Goal: Task Accomplishment & Management: Manage account settings

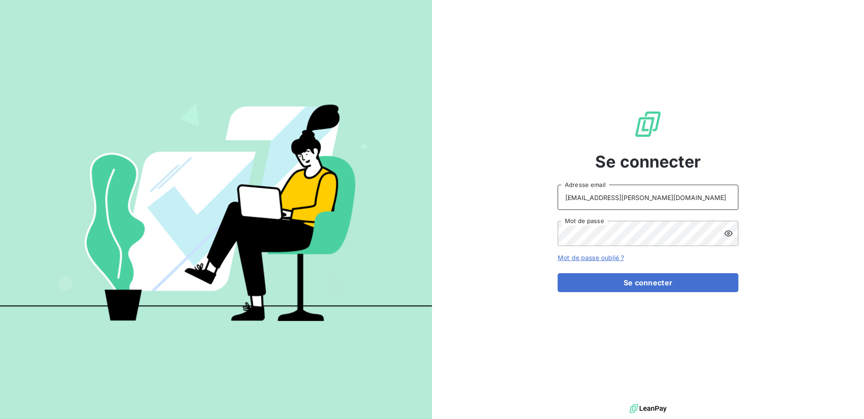
click at [681, 196] on input "raf@monier-environnement.com" at bounding box center [648, 197] width 181 height 25
type input "clientsromibretagne@monier-environnement.com"
click at [639, 286] on button "Se connecter" at bounding box center [648, 282] width 181 height 19
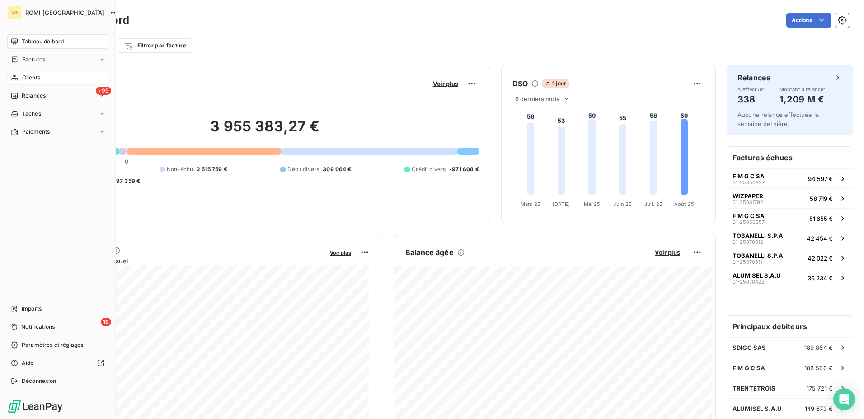
click at [38, 71] on div "Clients" at bounding box center [57, 78] width 101 height 14
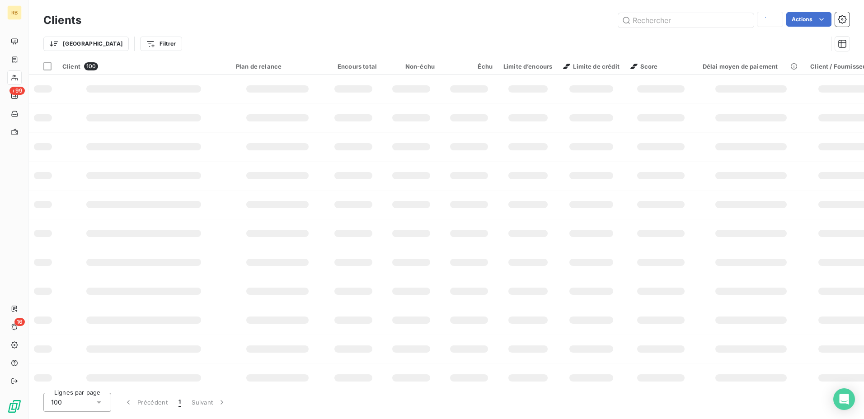
type input "308989"
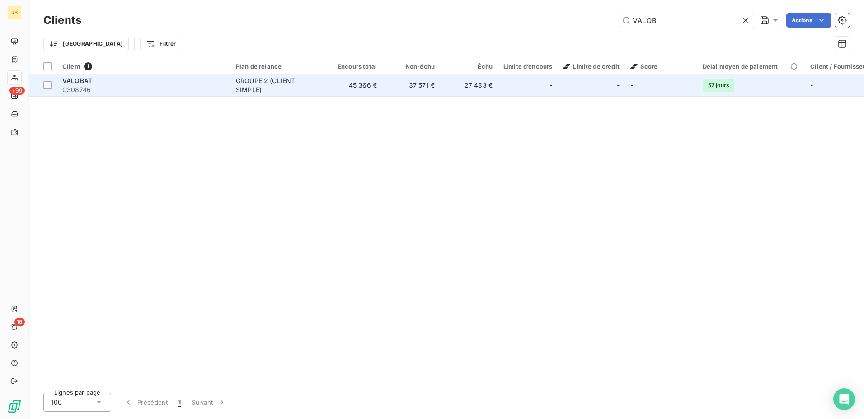
type input "VALOB"
click at [460, 90] on td "27 483 €" at bounding box center [469, 86] width 58 height 22
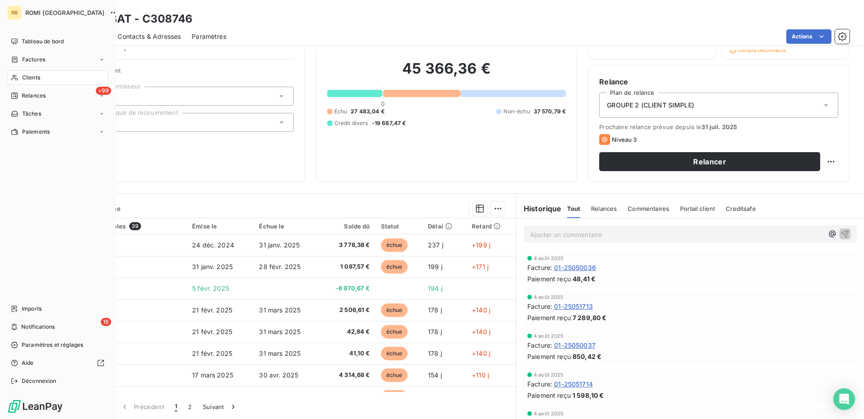
click at [46, 79] on div "Clients" at bounding box center [57, 78] width 101 height 14
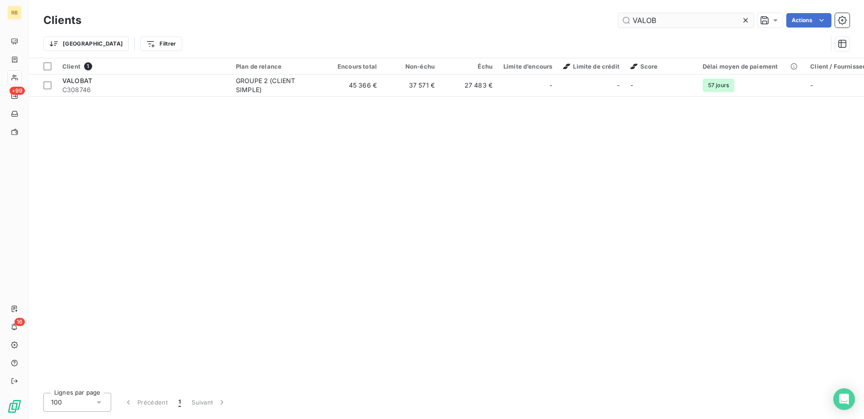
click at [648, 14] on input "VALOB" at bounding box center [686, 20] width 136 height 14
click at [649, 14] on input "VALOB" at bounding box center [686, 20] width 136 height 14
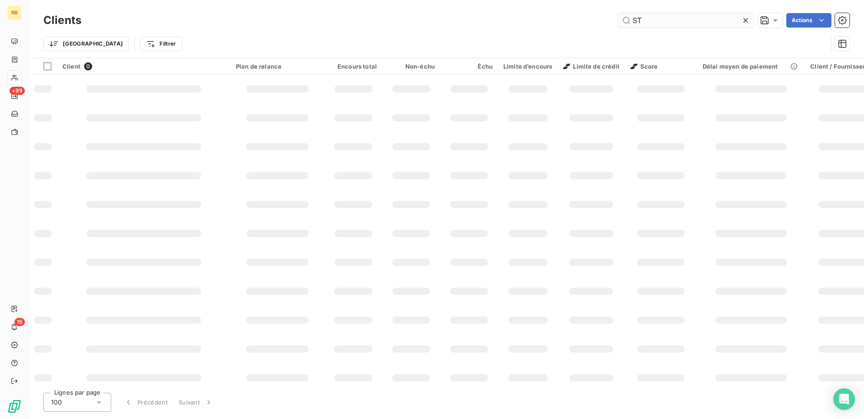
type input "S"
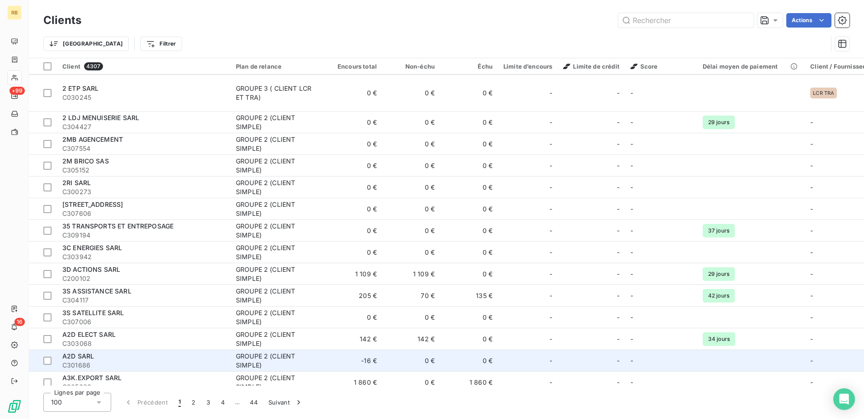
scroll to position [45, 0]
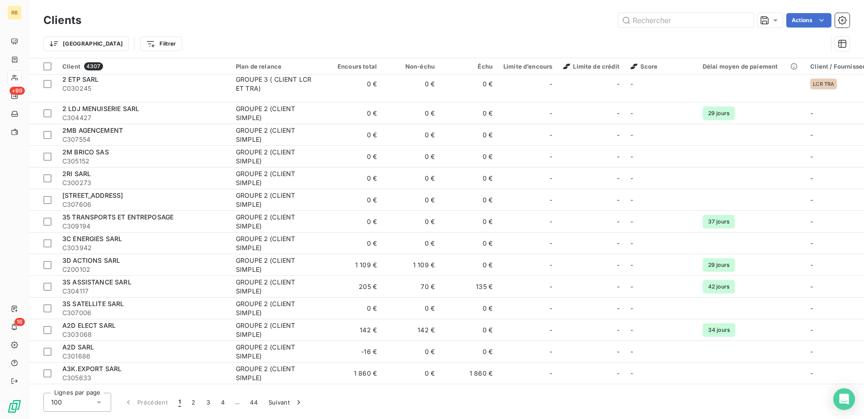
drag, startPoint x: 215, startPoint y: 34, endPoint x: 264, endPoint y: 29, distance: 49.1
click at [218, 33] on div "Trier Filtrer" at bounding box center [446, 44] width 806 height 28
click at [660, 26] on input "text" at bounding box center [686, 20] width 136 height 14
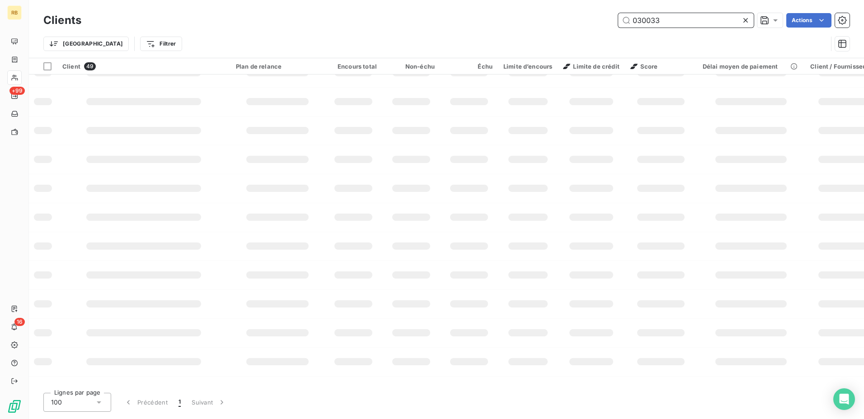
scroll to position [0, 0]
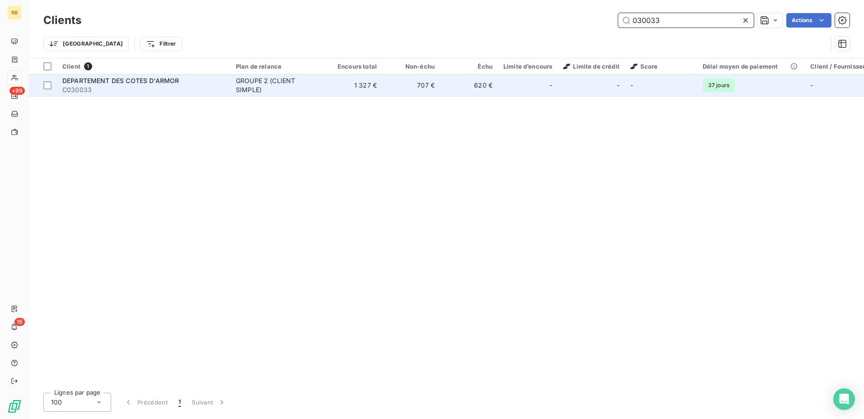
type input "030033"
click at [542, 81] on div at bounding box center [539, 85] width 14 height 14
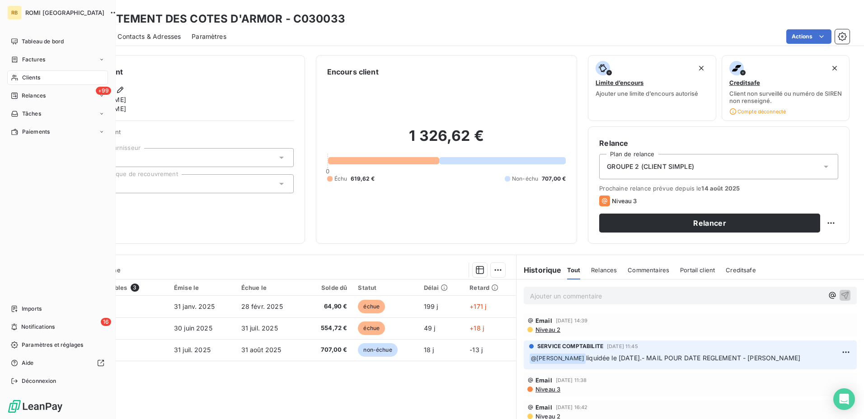
click at [35, 75] on span "Clients" at bounding box center [31, 78] width 18 height 8
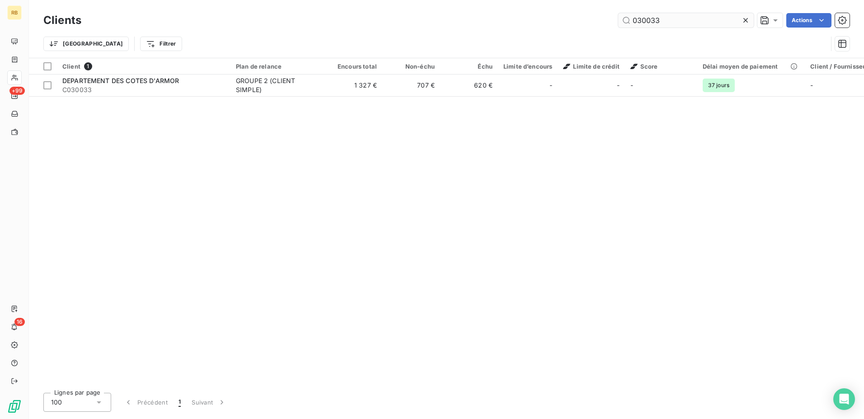
click at [648, 20] on input "030033" at bounding box center [686, 20] width 136 height 14
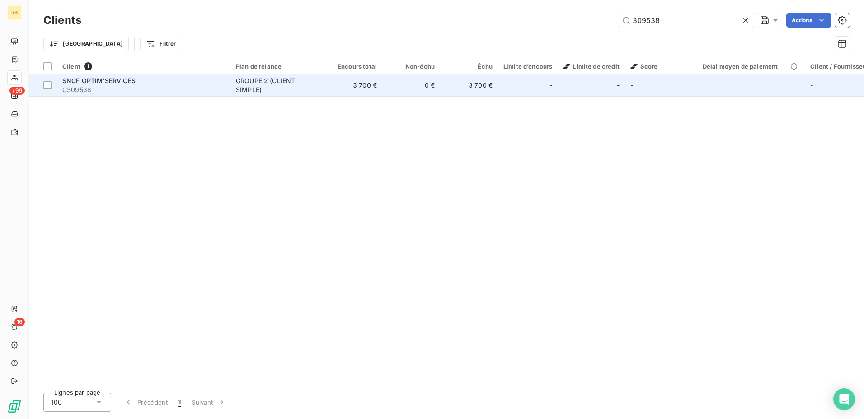
type input "309538"
click at [399, 92] on td "0 €" at bounding box center [411, 86] width 58 height 22
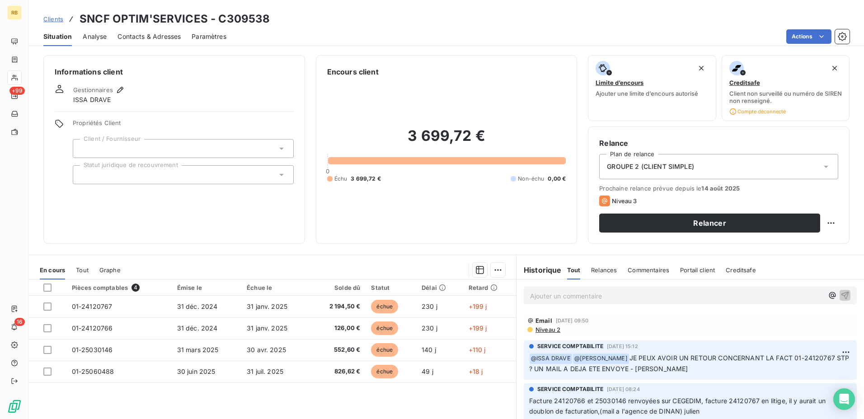
click at [317, 18] on div "Clients SNCF OPTIM'SERVICES - C309538" at bounding box center [446, 19] width 835 height 16
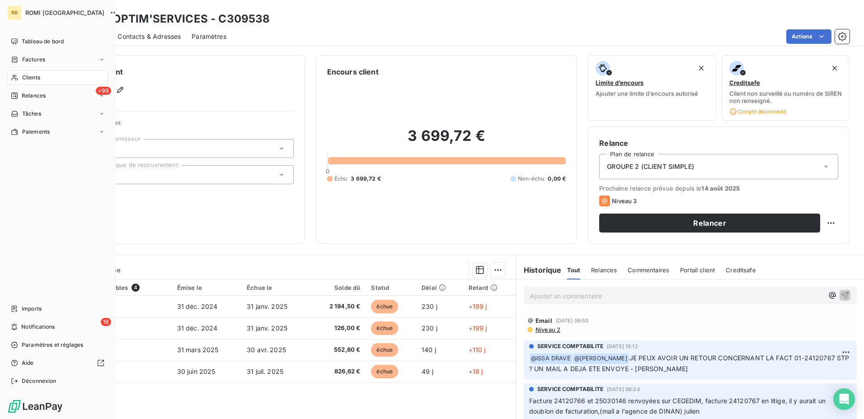
click at [49, 80] on div "Clients" at bounding box center [57, 78] width 101 height 14
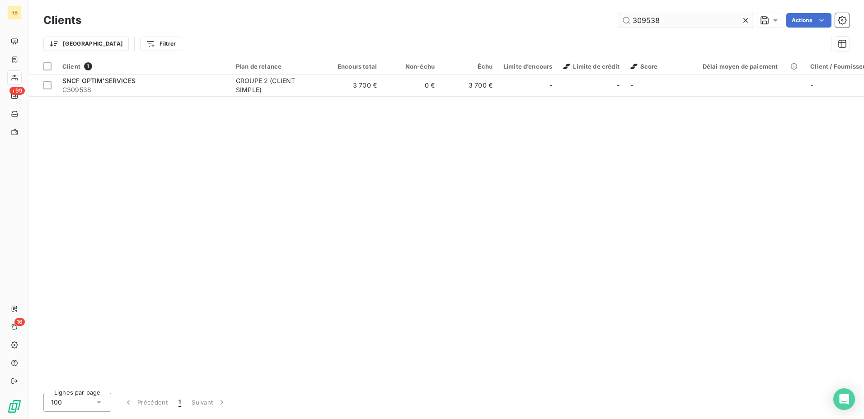
click at [619, 20] on input "309538" at bounding box center [686, 20] width 136 height 14
click at [623, 20] on input "309538" at bounding box center [686, 20] width 136 height 14
click at [633, 20] on input "309538" at bounding box center [686, 20] width 136 height 14
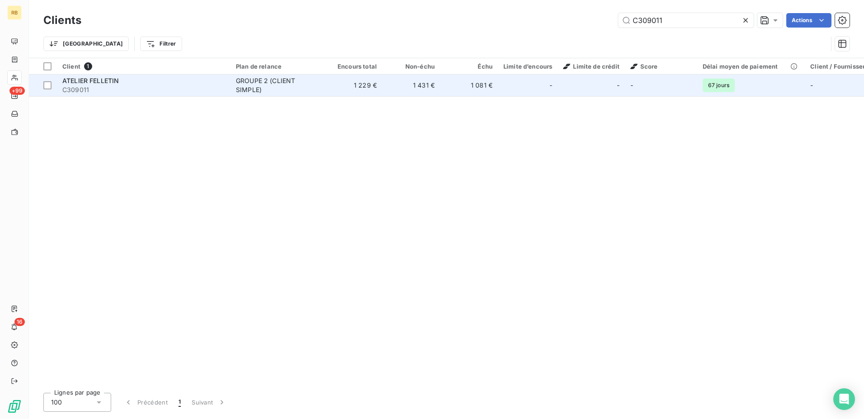
type input "C309011"
click at [368, 87] on td "1 229 €" at bounding box center [354, 86] width 58 height 22
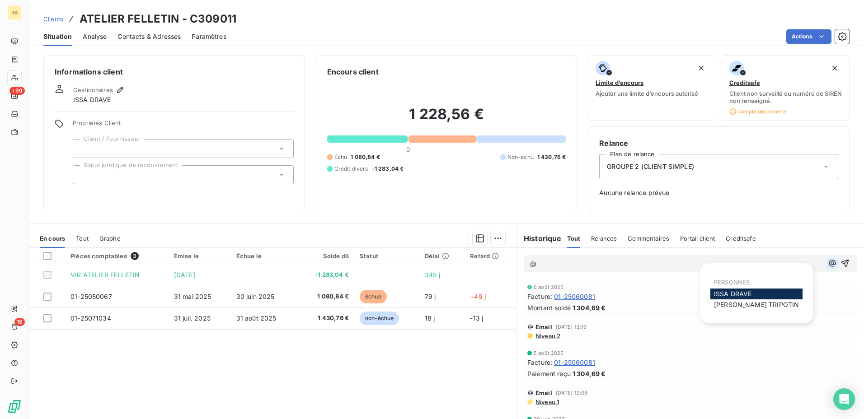
click at [828, 265] on icon "button" at bounding box center [832, 263] width 9 height 9
click at [729, 305] on span "[PERSON_NAME]" at bounding box center [756, 305] width 85 height 8
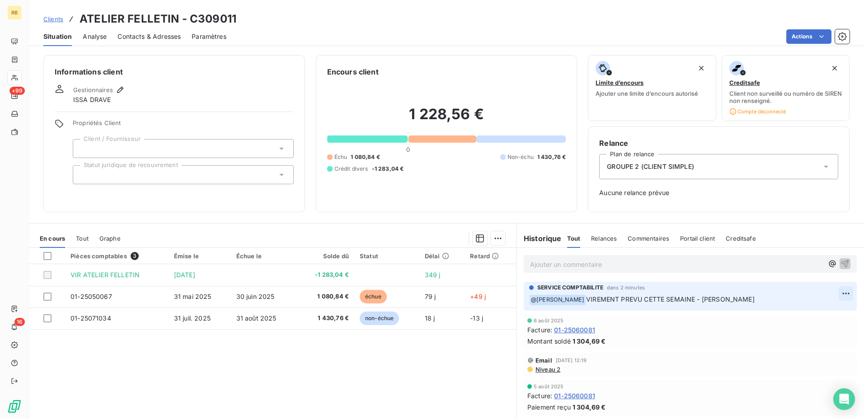
click at [833, 296] on html "RB +99 16 Clients ATELIER FELLETIN - C309011 Situation Analyse Contacts & Adres…" at bounding box center [432, 209] width 864 height 419
click at [805, 316] on div "Editer" at bounding box center [811, 313] width 51 height 14
click at [687, 302] on span "VIREMENT PREVU CETTE SEMAINE - [PERSON_NAME]" at bounding box center [670, 300] width 169 height 8
click at [690, 301] on span "VIREMENT PREVU CETTE SEMAINE - [PERSON_NAME]" at bounding box center [670, 300] width 169 height 8
click at [663, 340] on div "Montant soldé 1 304,69 €" at bounding box center [691, 341] width 326 height 9
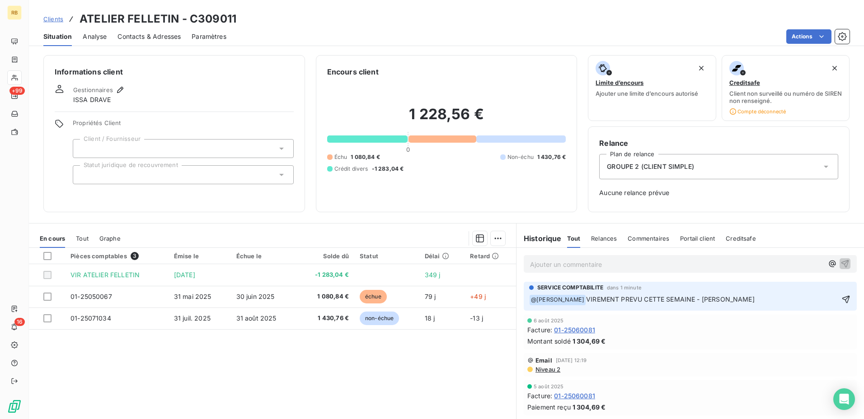
click at [667, 323] on div "6 août 2025" at bounding box center [691, 320] width 326 height 5
click at [685, 270] on div "Ajouter un commentaire ﻿" at bounding box center [690, 264] width 333 height 18
drag, startPoint x: 655, startPoint y: 398, endPoint x: 653, endPoint y: 389, distance: 9.9
click at [653, 389] on div "[DATE] Facture : 01-25060081 Paiement reçu 1 304,69 €" at bounding box center [691, 398] width 326 height 28
click at [842, 301] on icon "button" at bounding box center [846, 299] width 9 height 9
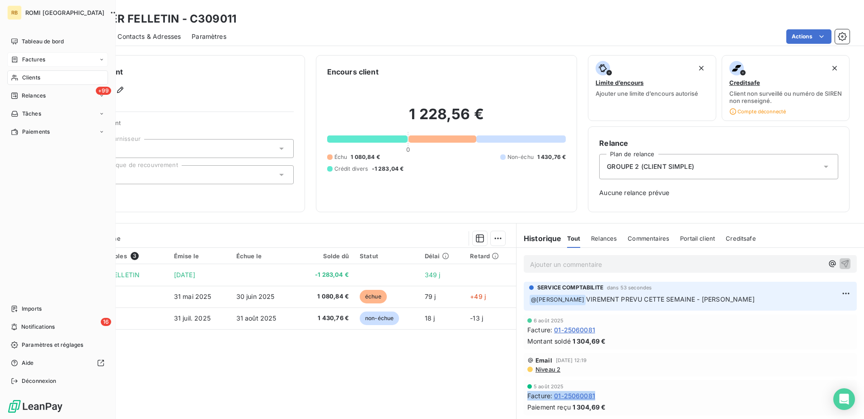
click at [24, 57] on span "Factures" at bounding box center [33, 60] width 23 height 8
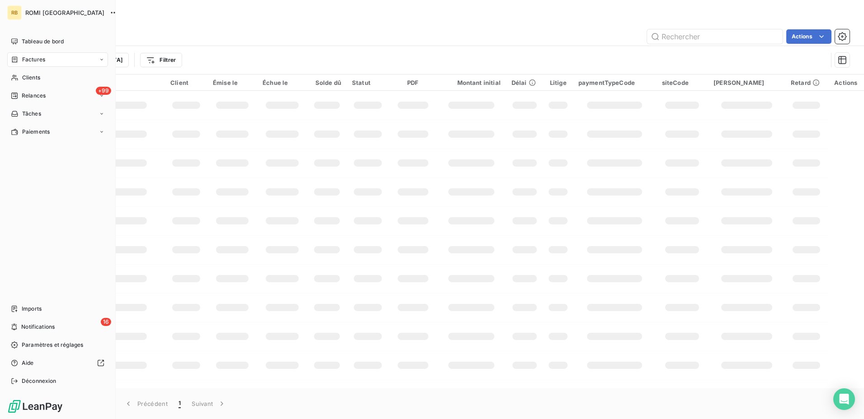
click at [27, 57] on span "Factures" at bounding box center [33, 60] width 23 height 8
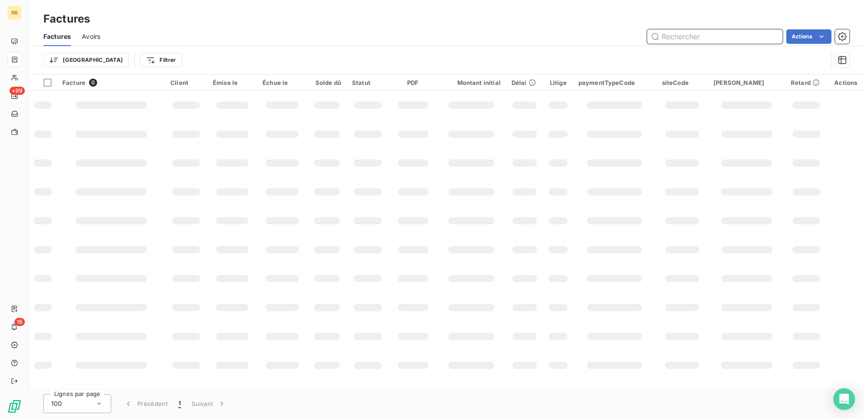
click at [705, 29] on input "text" at bounding box center [715, 36] width 136 height 14
paste input "0125031361"
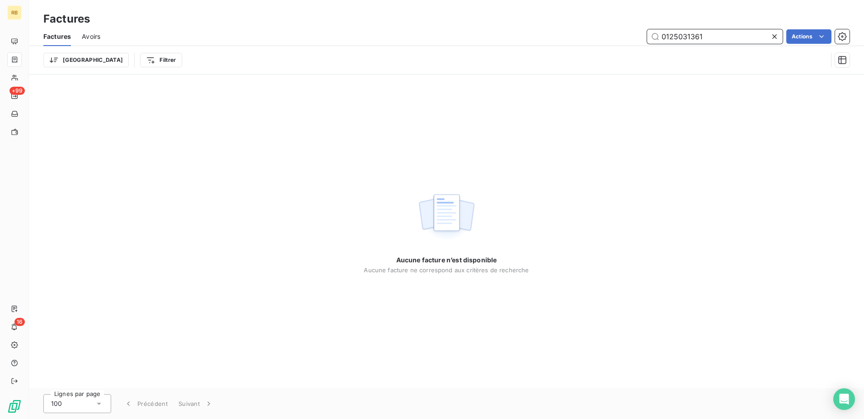
click at [669, 38] on input "0125031361" at bounding box center [715, 36] width 136 height 14
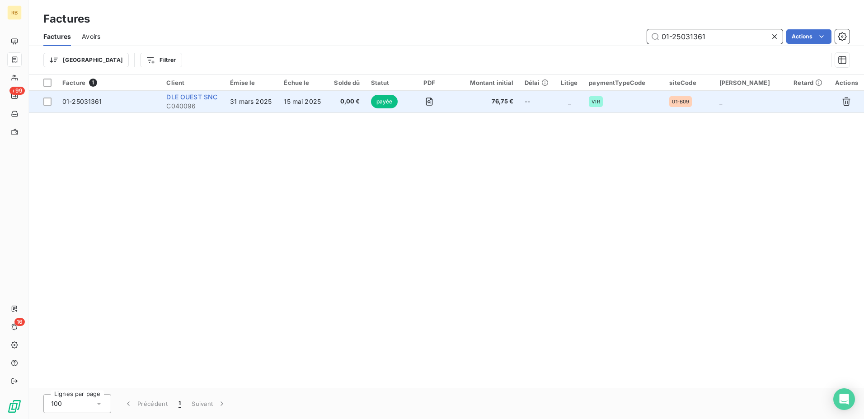
type input "01-25031361"
click at [185, 99] on span "DLE OUEST SNC" at bounding box center [191, 97] width 51 height 8
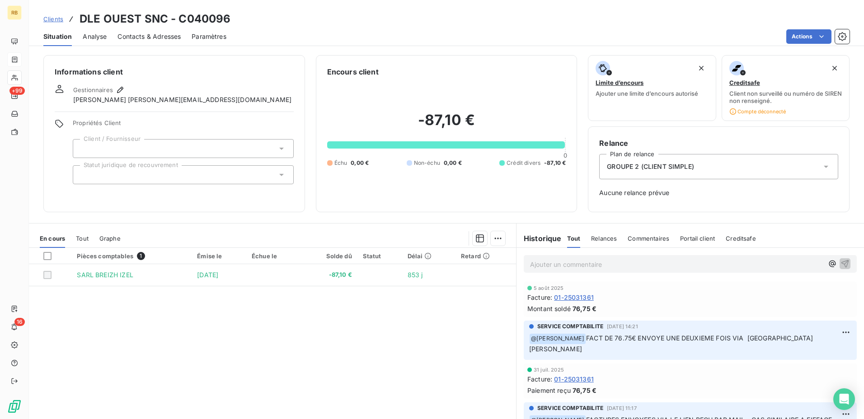
click at [160, 33] on span "Contacts & Adresses" at bounding box center [149, 36] width 63 height 9
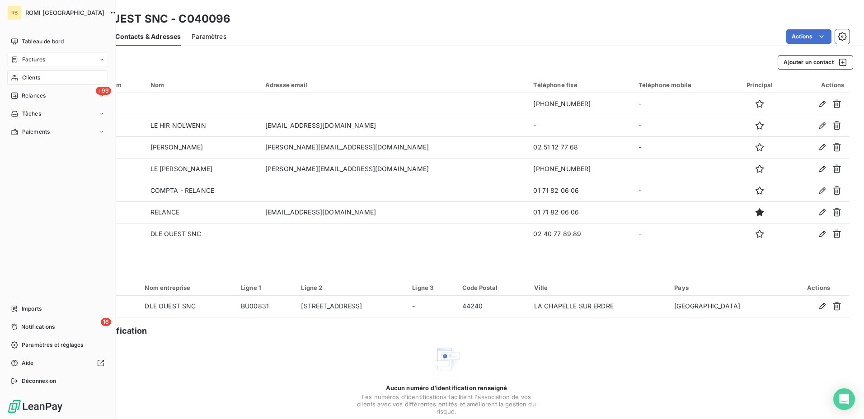
click at [58, 75] on div "Clients" at bounding box center [57, 78] width 101 height 14
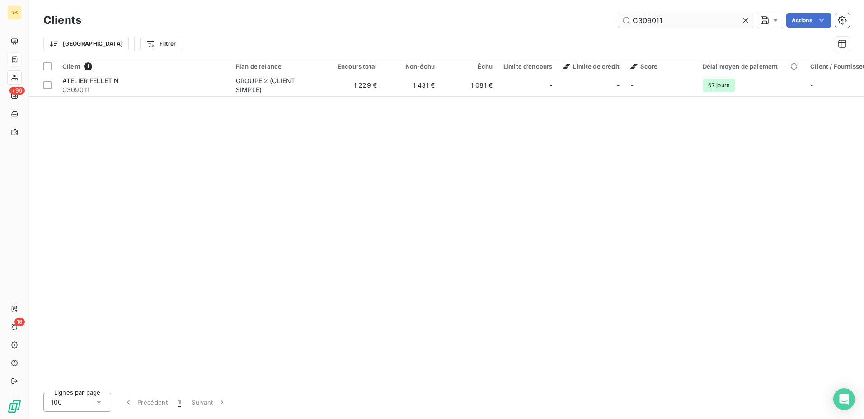
click at [640, 19] on input "C309011" at bounding box center [686, 20] width 136 height 14
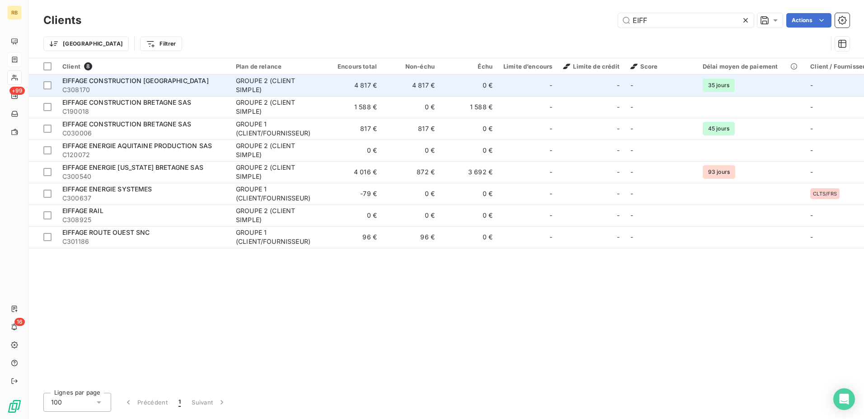
type input "EIFF"
click at [247, 80] on div "GROUPE 2 (CLIENT SIMPLE)" at bounding box center [277, 85] width 83 height 18
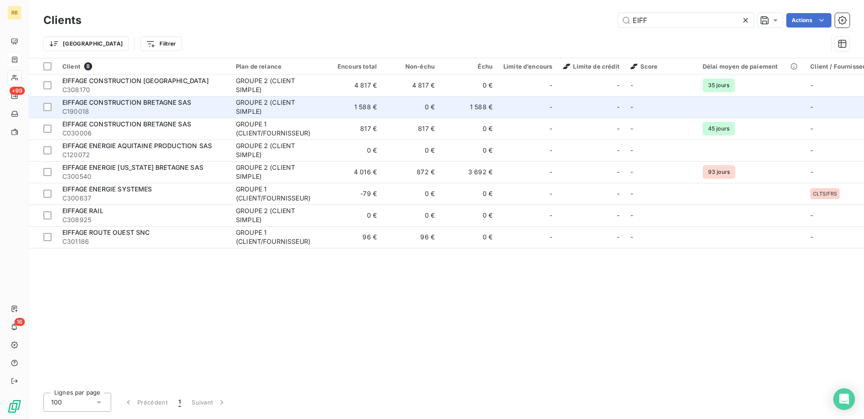
click at [189, 107] on div "EIFFAGE CONSTRUCTION BRETAGNE SAS" at bounding box center [143, 102] width 163 height 9
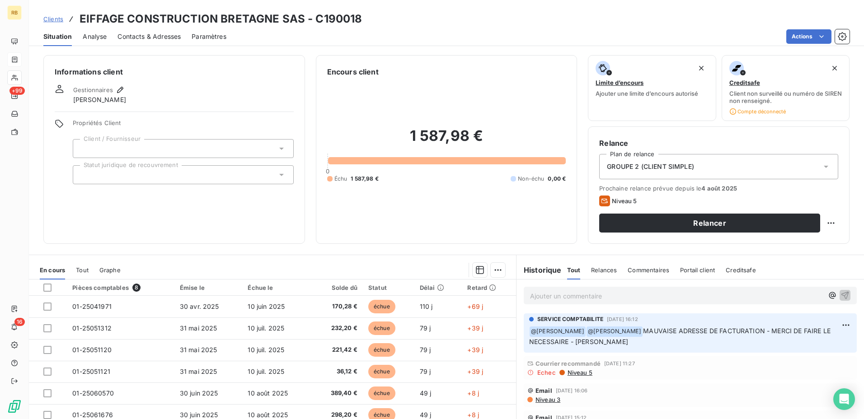
click at [158, 32] on span "Contacts & Adresses" at bounding box center [149, 36] width 63 height 9
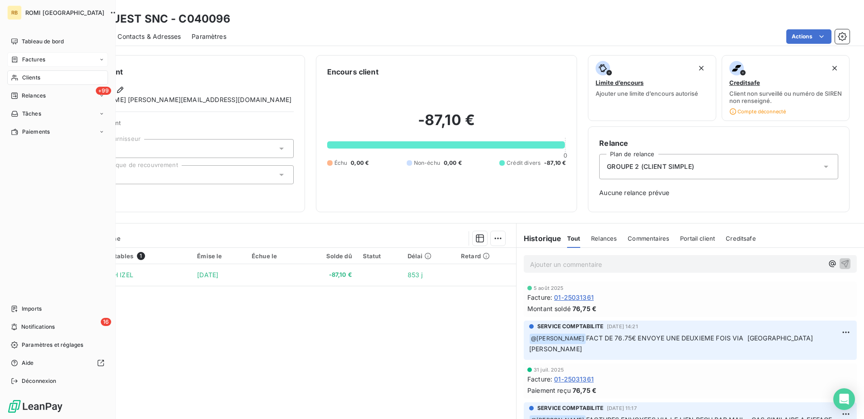
click at [48, 80] on div "Clients" at bounding box center [57, 78] width 101 height 14
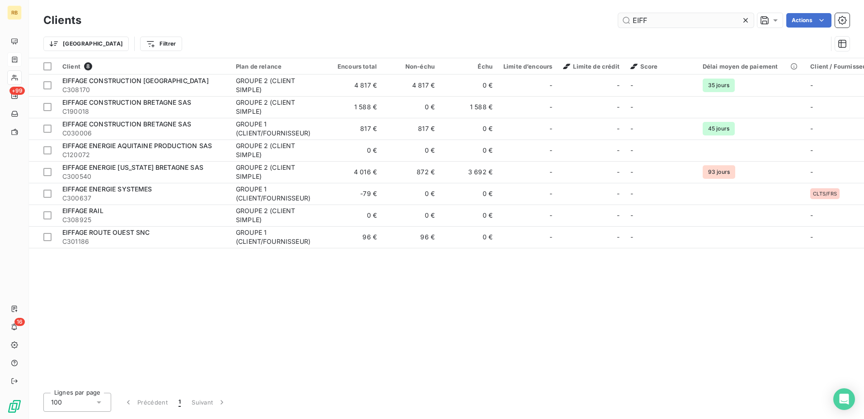
click at [646, 23] on input "EIFF" at bounding box center [686, 20] width 136 height 14
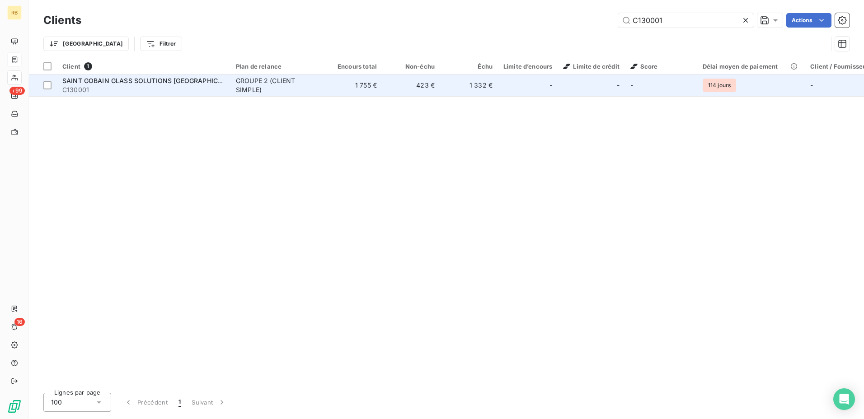
type input "C130001"
click at [150, 81] on span "SAINT GOBAIN GLASS SOLUTIONS [GEOGRAPHIC_DATA]" at bounding box center [150, 81] width 177 height 8
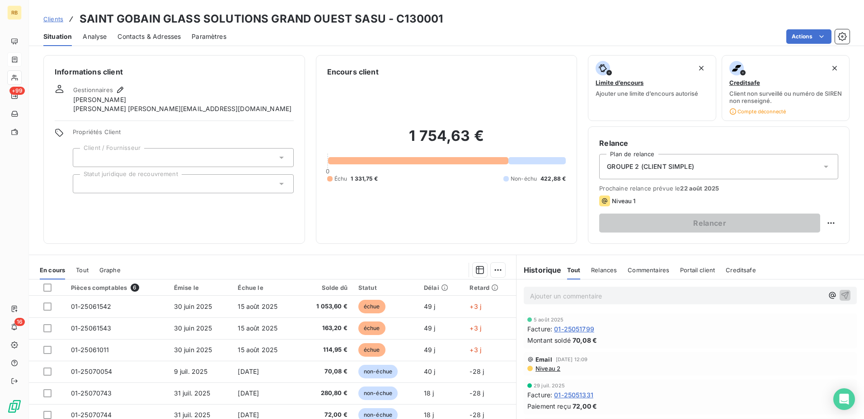
click at [547, 295] on p "Ajouter un commentaire ﻿" at bounding box center [676, 296] width 293 height 11
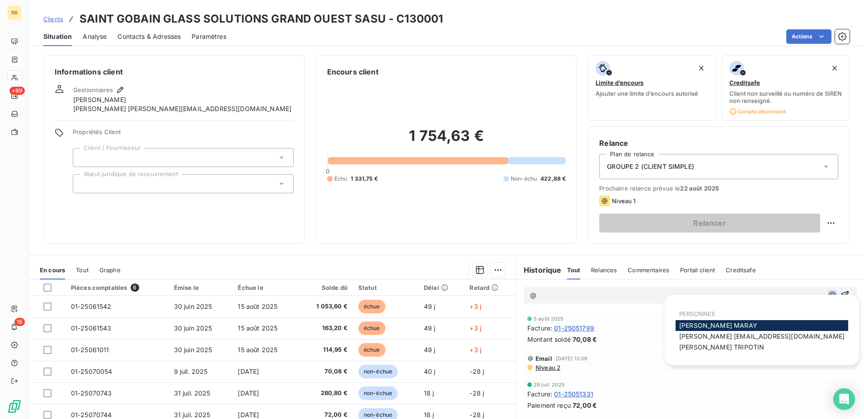
click at [827, 290] on button "button" at bounding box center [832, 295] width 11 height 11
drag, startPoint x: 702, startPoint y: 350, endPoint x: 674, endPoint y: 349, distance: 28.5
click at [702, 350] on span "[PERSON_NAME]" at bounding box center [721, 348] width 85 height 8
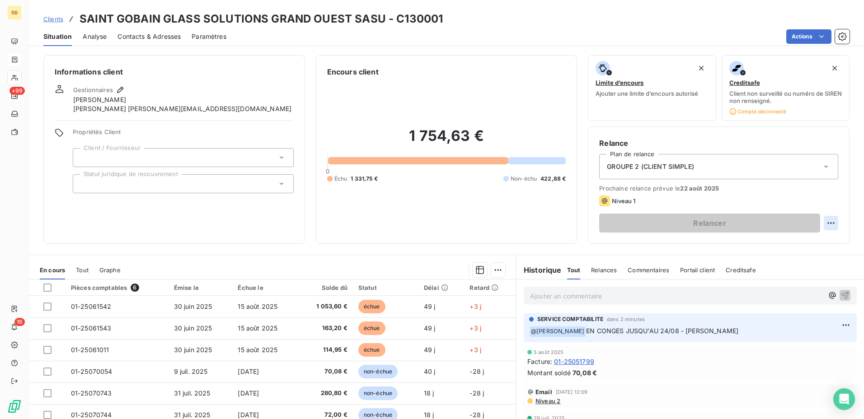
click at [824, 229] on html "RB +99 16 Clients SAINT GOBAIN GLASS SOLUTIONS GRAND OUEST SASU - C130001 Situa…" at bounding box center [432, 209] width 864 height 419
click at [799, 246] on div "Replanifier cette action" at bounding box center [787, 243] width 81 height 14
select select "7"
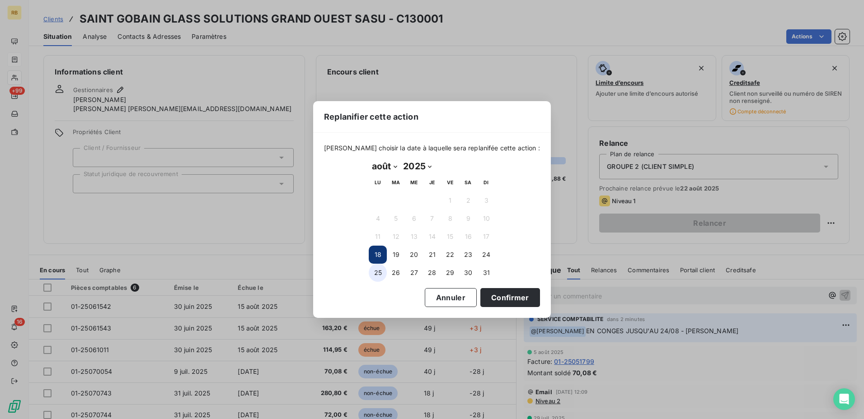
click at [377, 273] on button "25" at bounding box center [378, 273] width 18 height 18
click at [395, 275] on button "26" at bounding box center [396, 273] width 18 height 18
click at [513, 301] on button "Confirmer" at bounding box center [511, 297] width 60 height 19
